Goal: Obtain resource: Download file/media

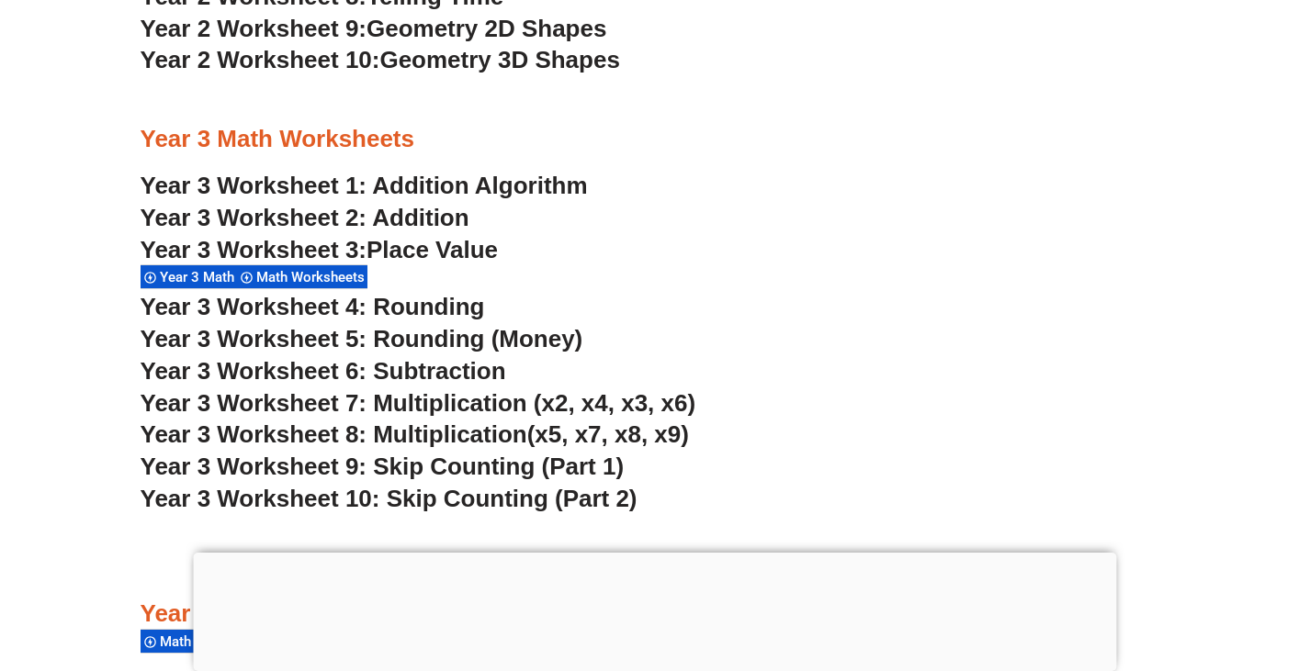
scroll to position [2535, 0]
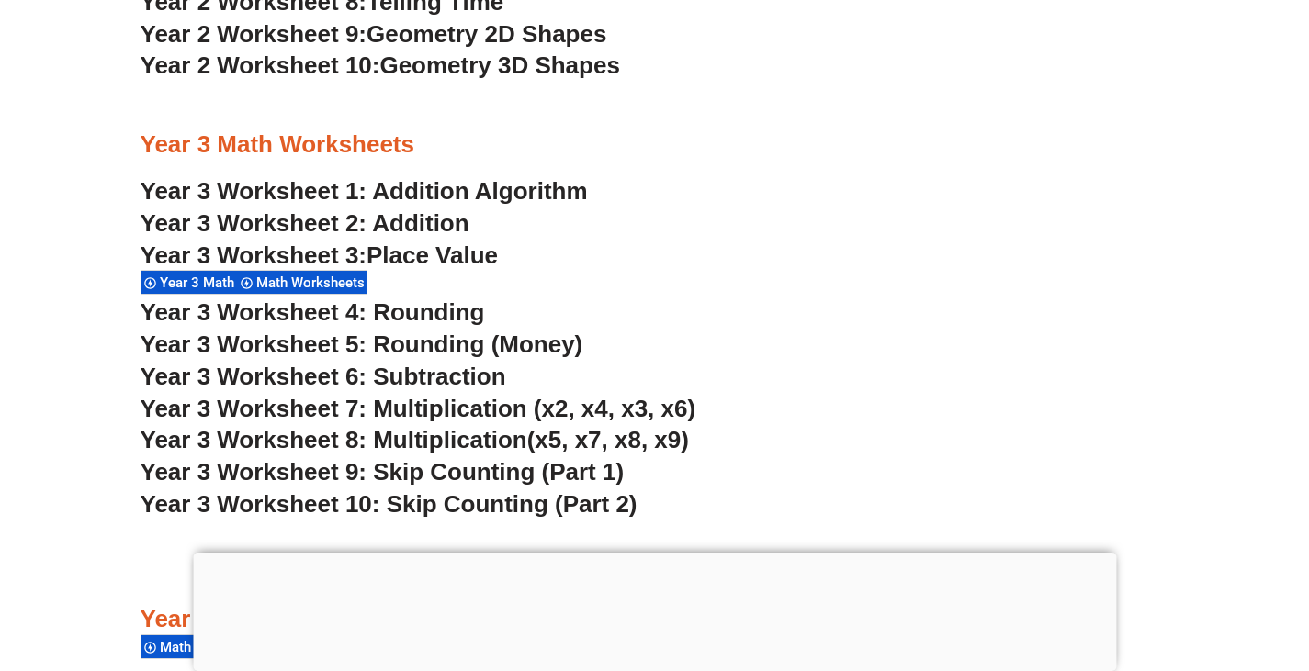
click at [647, 553] on div at bounding box center [654, 553] width 923 height 0
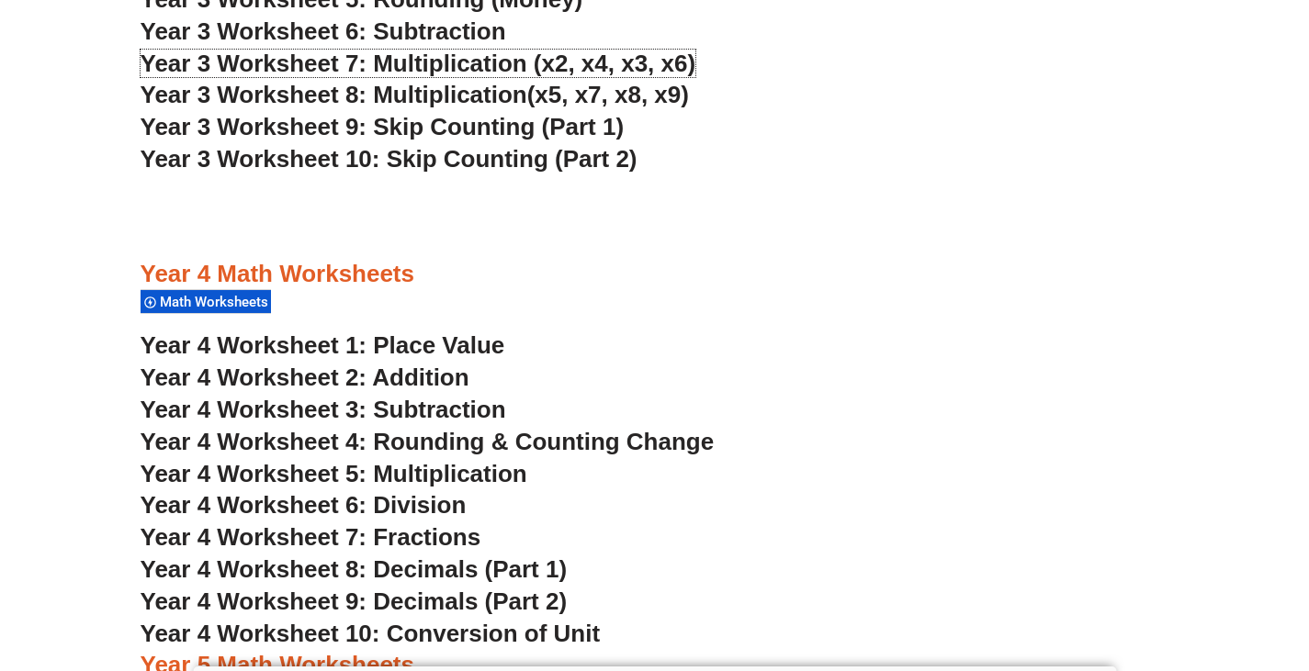
scroll to position [2903, 0]
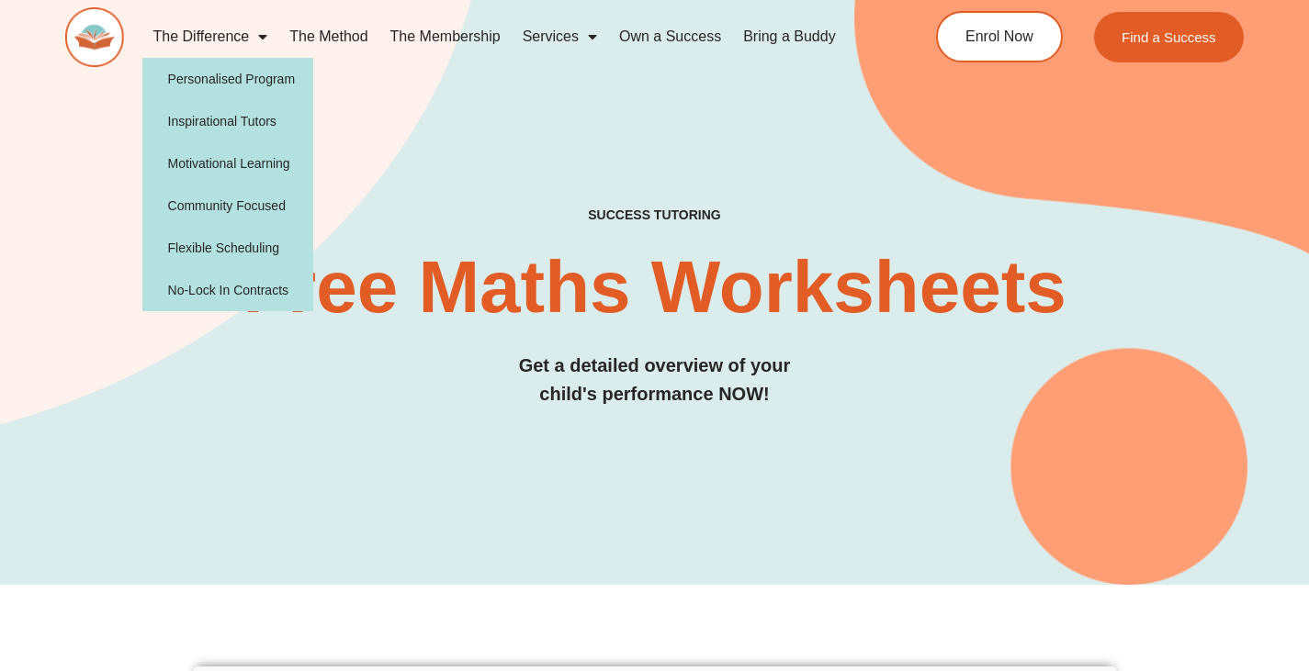
click at [241, 39] on link "The Difference" at bounding box center [210, 37] width 137 height 42
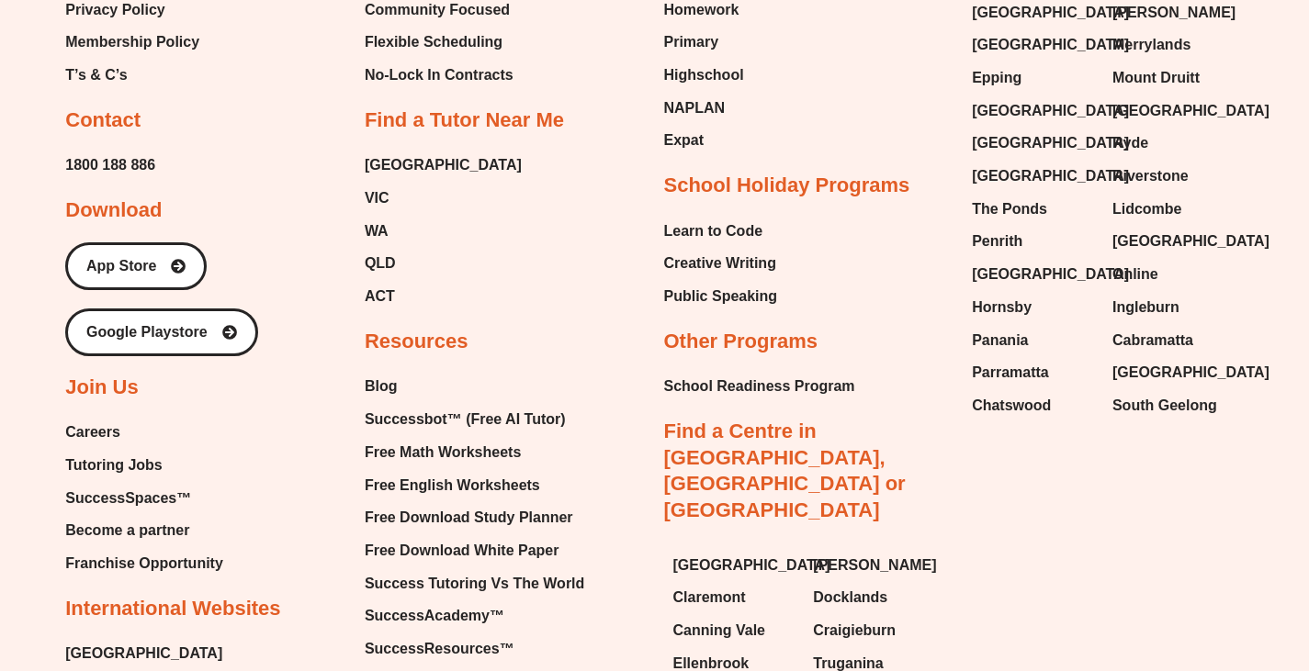
scroll to position [5969, 0]
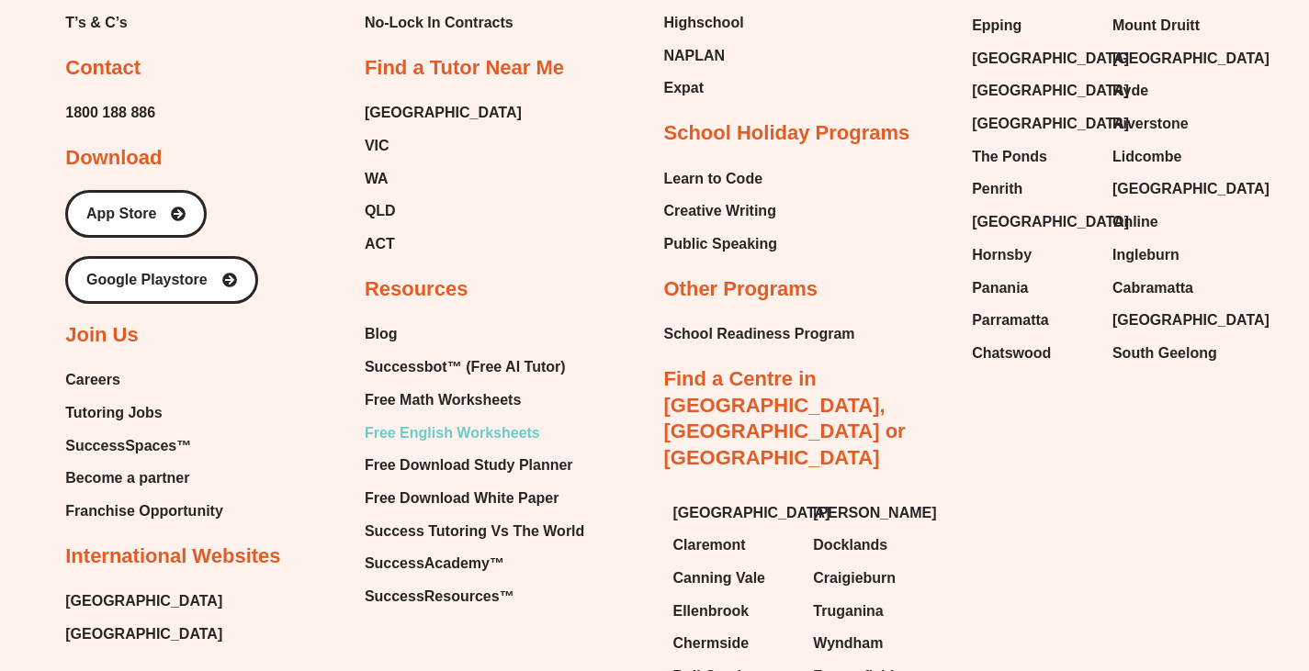
click at [463, 431] on span "Free English Worksheets" at bounding box center [452, 434] width 175 height 28
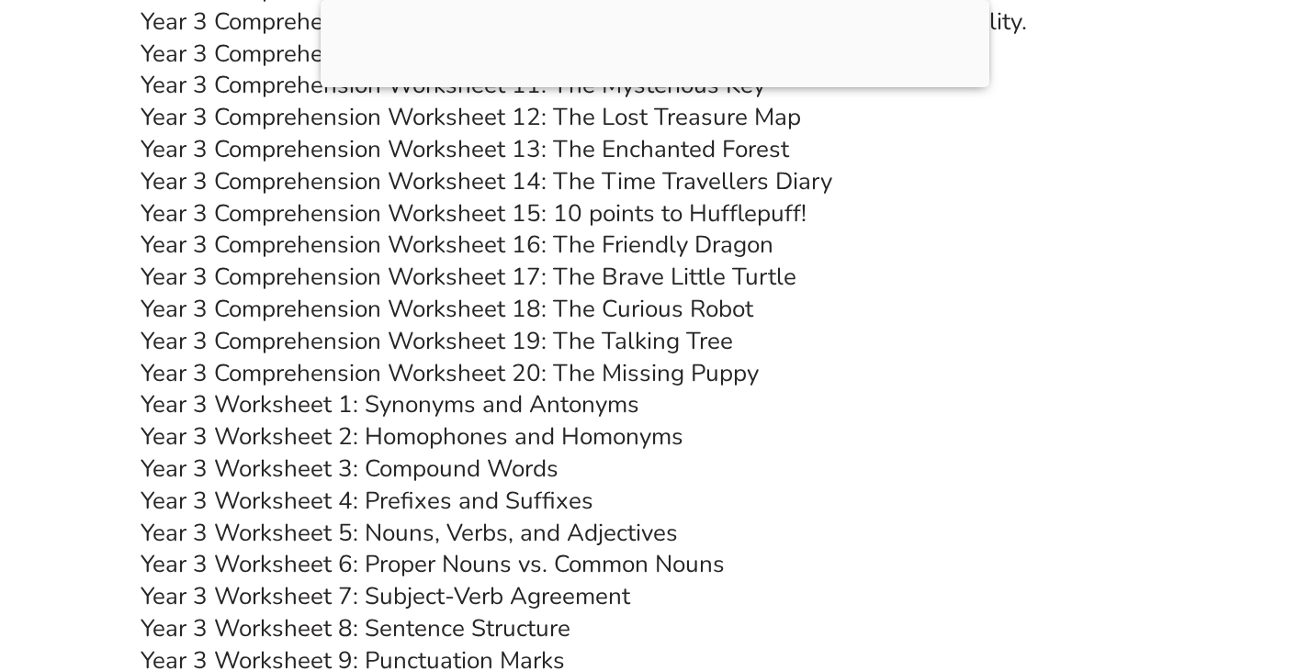
scroll to position [6657, 0]
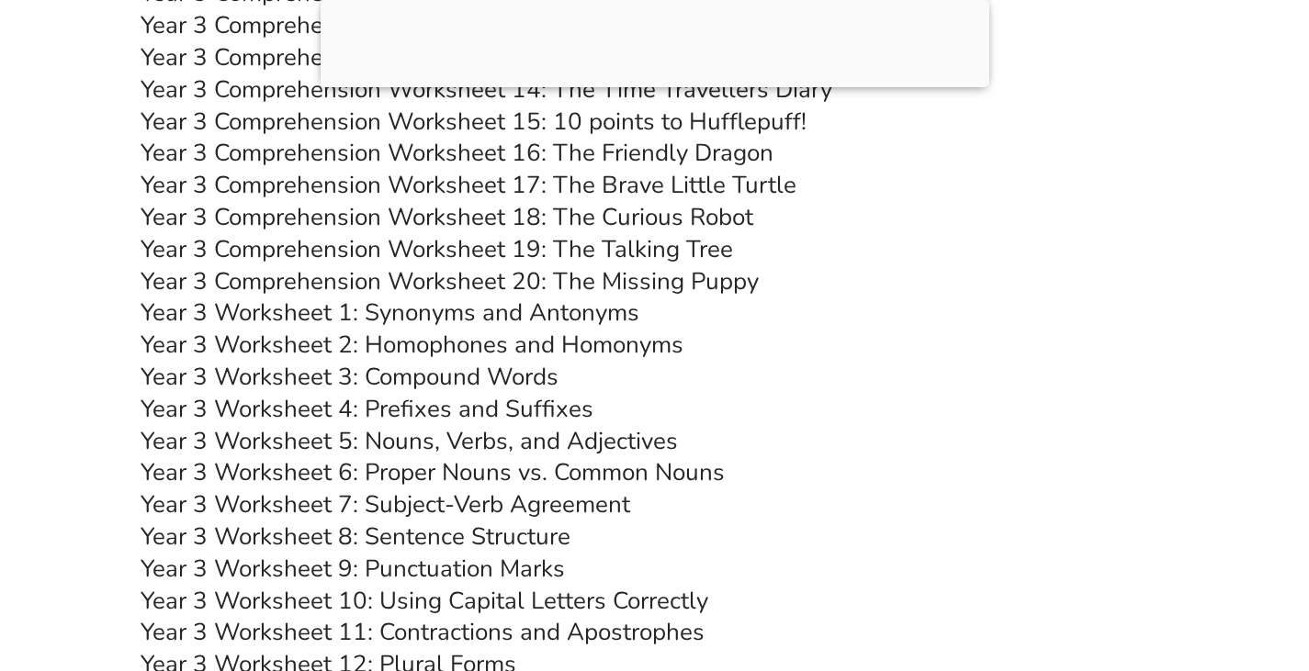
click at [933, 339] on h3 "Year 3 Worksheet 2: Homophones and Homonyms" at bounding box center [654, 345] width 1028 height 31
